Goal: Task Accomplishment & Management: Use online tool/utility

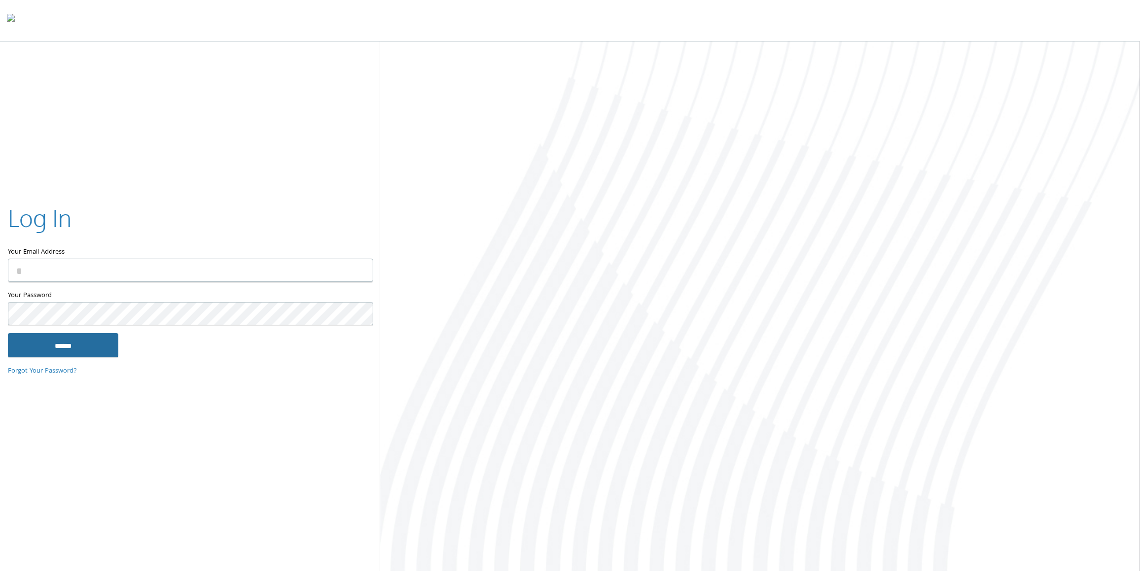
type input "**********"
click at [57, 341] on input "******" at bounding box center [63, 345] width 110 height 24
type input "**********"
click at [63, 341] on input "******" at bounding box center [63, 345] width 110 height 24
